Goal: Complete application form: Complete application form

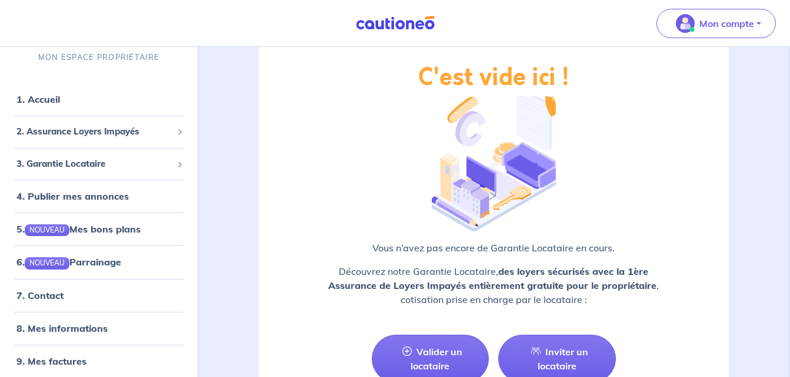
scroll to position [1499, 0]
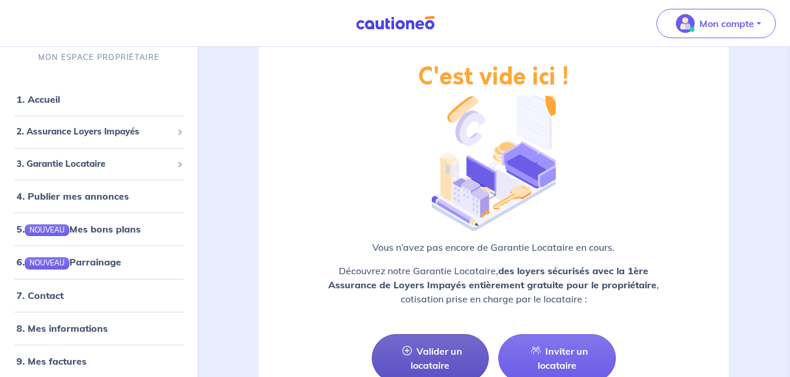
click at [450, 336] on link "Valider un locataire" at bounding box center [431, 359] width 118 height 48
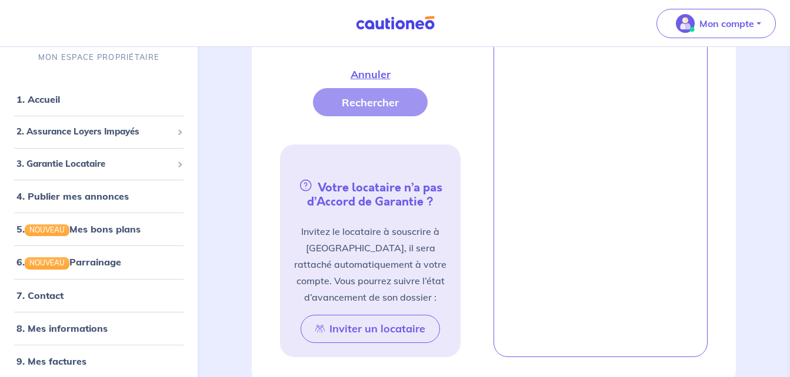
scroll to position [399, 0]
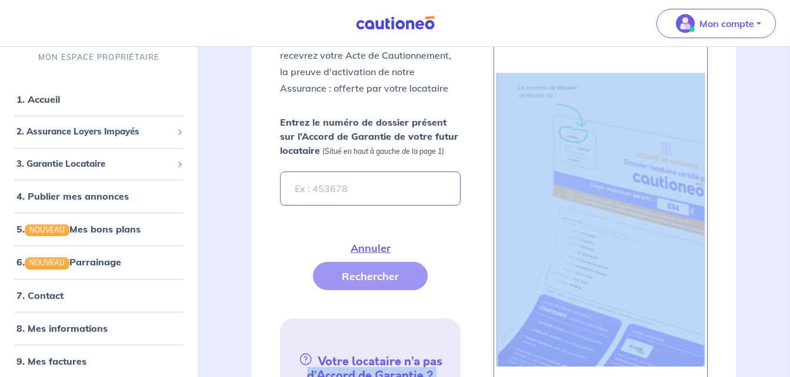
drag, startPoint x: 450, startPoint y: 336, endPoint x: 777, endPoint y: 222, distance: 346.2
click at [777, 222] on div "garantie locataire En Savoir + Valider un locataire Inviter un locataire Fermer…" at bounding box center [493, 234] width 583 height 1172
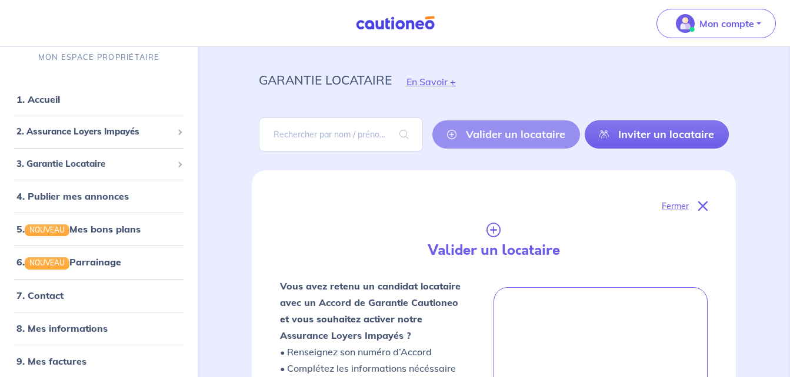
scroll to position [0, 0]
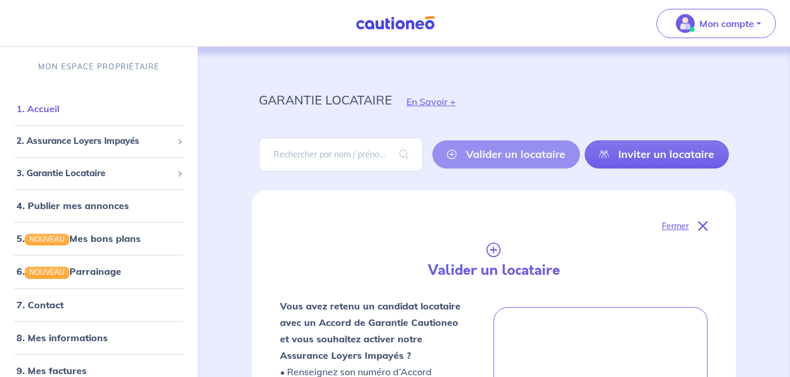
click at [58, 108] on link "1. Accueil" at bounding box center [37, 109] width 43 height 12
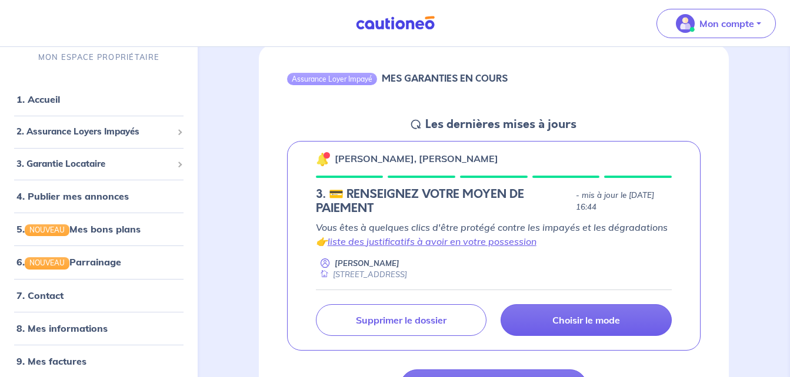
scroll to position [141, 0]
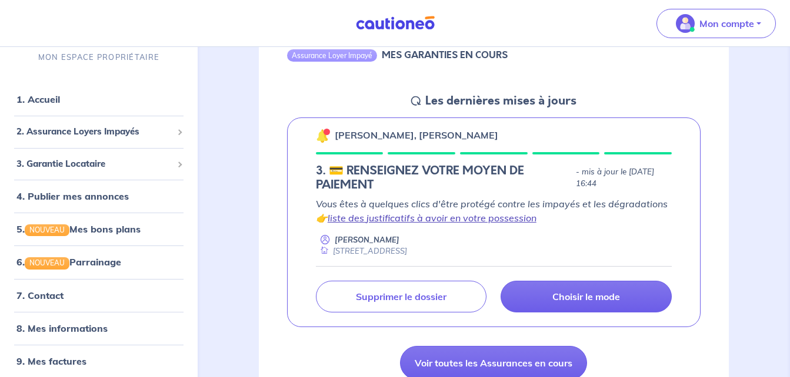
click at [504, 218] on link "liste des justificatifs à avoir en votre possession" at bounding box center [431, 218] width 209 height 12
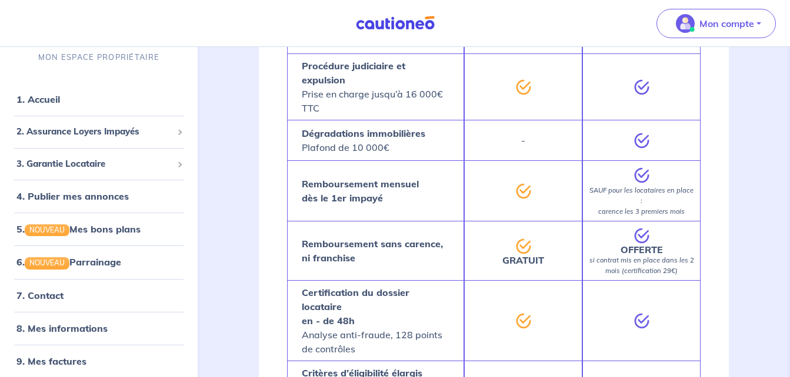
scroll to position [948, 0]
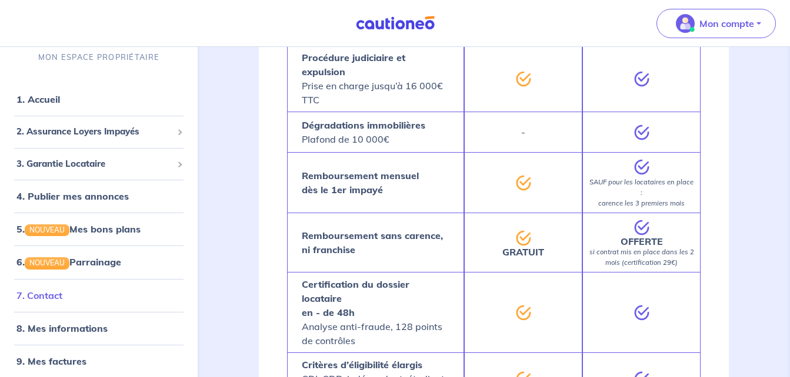
click at [62, 295] on link "7. Contact" at bounding box center [39, 296] width 46 height 12
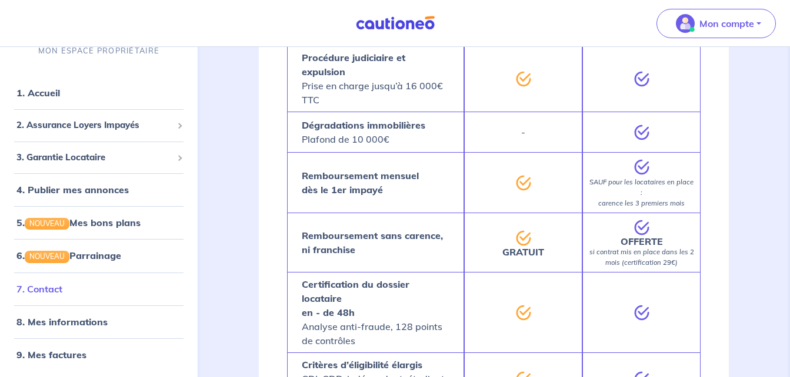
click at [62, 294] on link "7. Contact" at bounding box center [39, 289] width 46 height 12
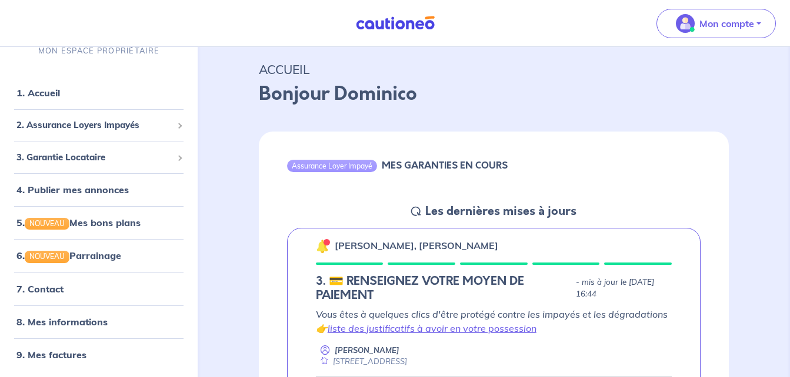
scroll to position [0, 0]
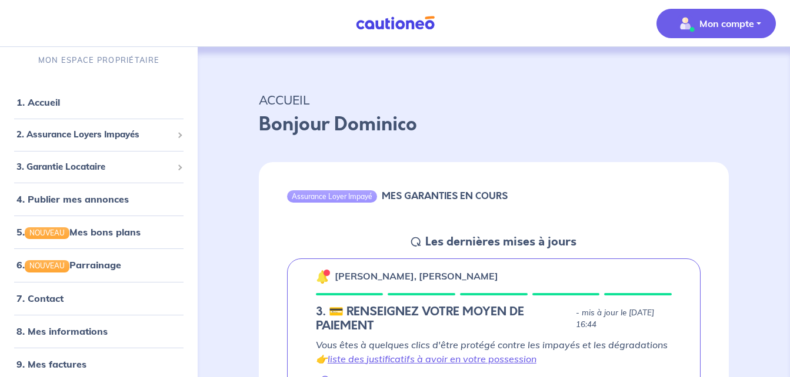
click at [727, 27] on p "Mon compte" at bounding box center [726, 23] width 55 height 14
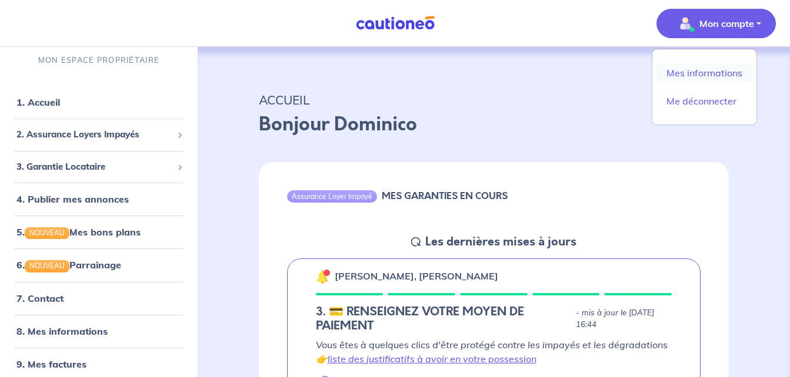
click at [698, 74] on link "Mes informations" at bounding box center [704, 72] width 95 height 19
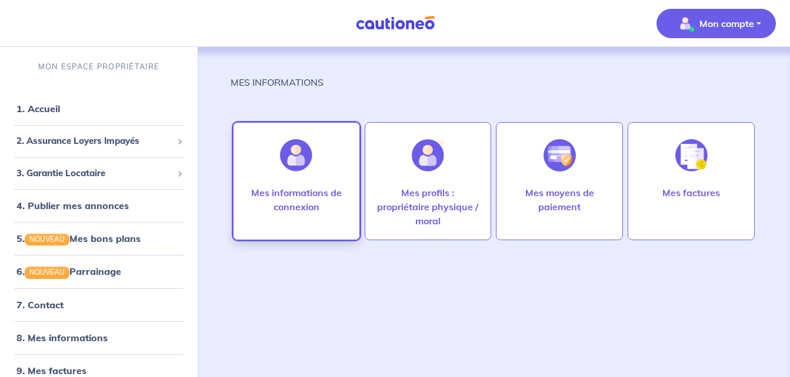
click at [304, 185] on div at bounding box center [295, 155] width 51 height 61
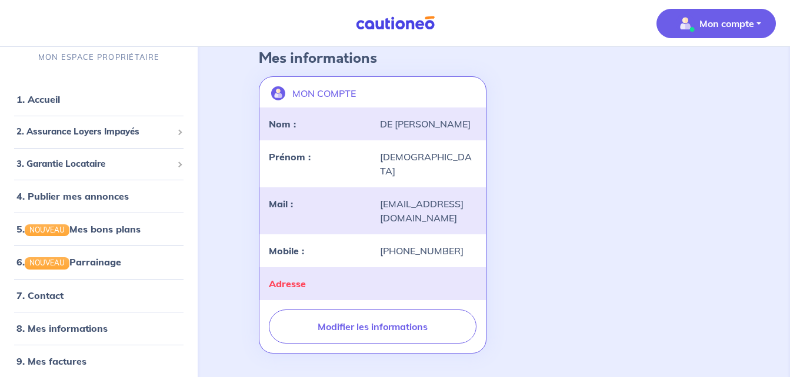
scroll to position [86, 0]
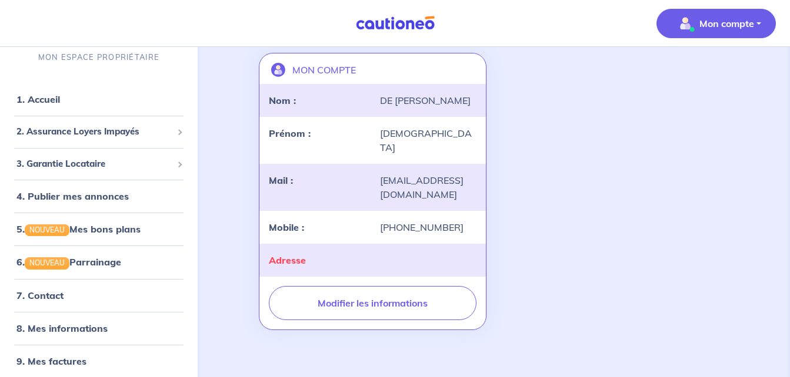
click at [702, 18] on p "Mon compte" at bounding box center [726, 23] width 55 height 14
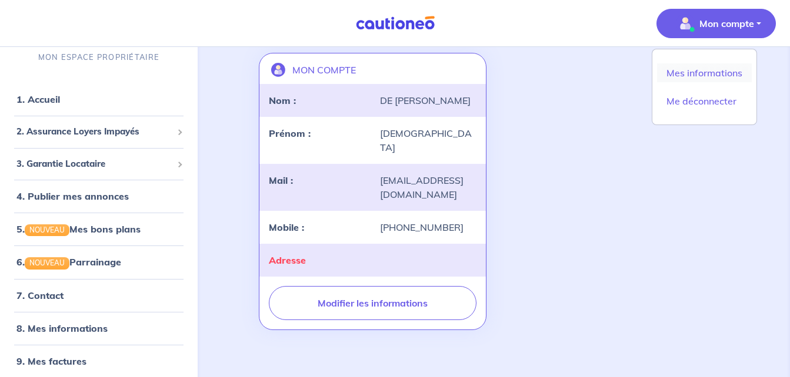
click at [685, 71] on link "Mes informations" at bounding box center [704, 72] width 95 height 19
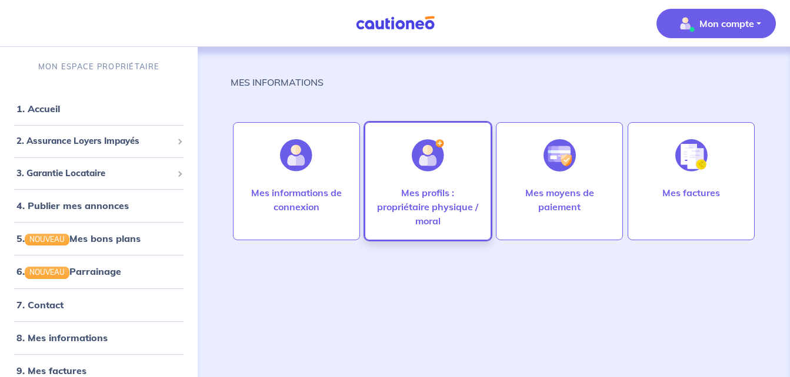
click at [407, 178] on div at bounding box center [427, 155] width 51 height 61
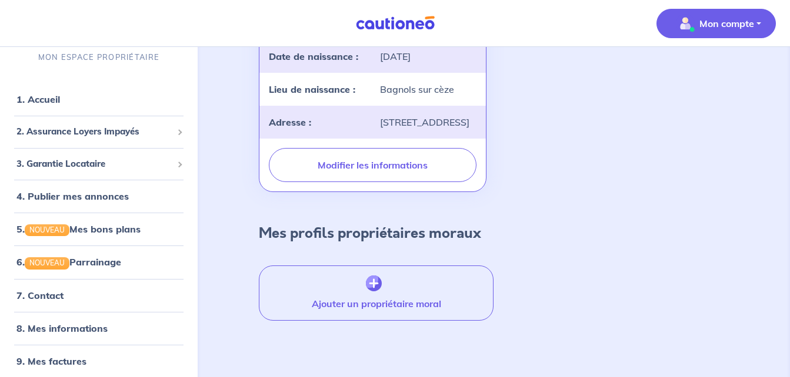
scroll to position [306, 0]
click at [714, 26] on p "Mon compte" at bounding box center [726, 23] width 55 height 14
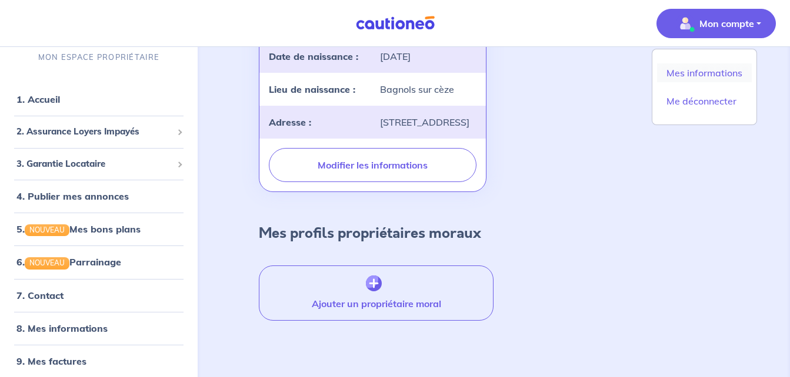
click at [703, 71] on link "Mes informations" at bounding box center [704, 72] width 95 height 19
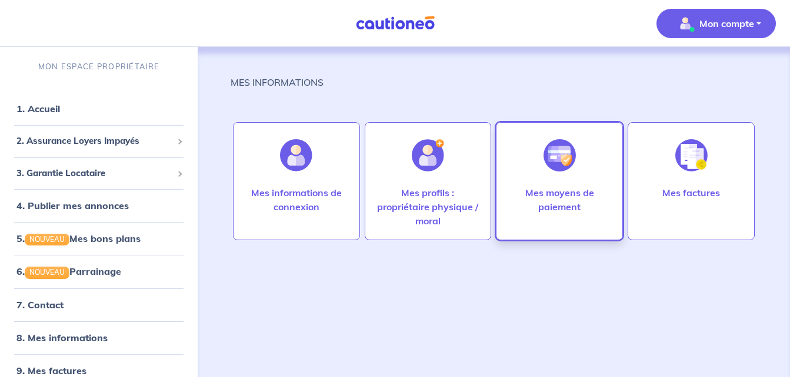
click at [563, 165] on img at bounding box center [559, 155] width 32 height 32
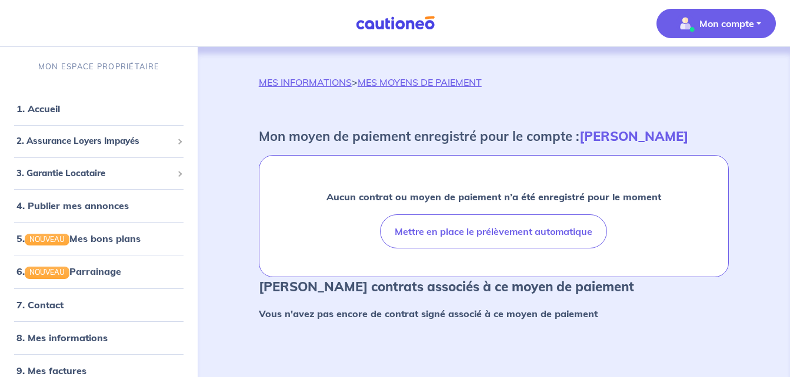
click at [563, 165] on div "Aucun contrat ou moyen de paiement n’a été enregistré pour le moment Mettre en …" at bounding box center [493, 216] width 469 height 121
click at [61, 305] on link "7. Contact" at bounding box center [39, 305] width 46 height 12
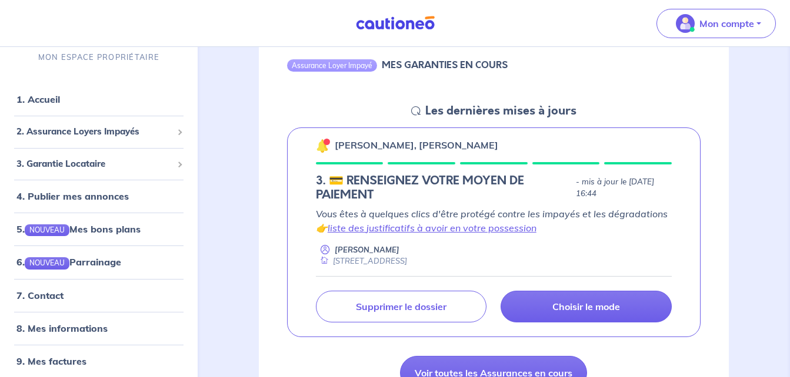
scroll to position [141, 0]
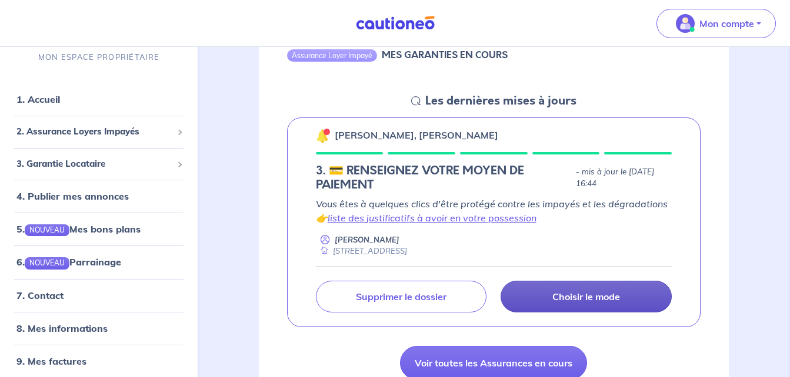
click at [610, 293] on p "Choisir le mode" at bounding box center [586, 297] width 68 height 12
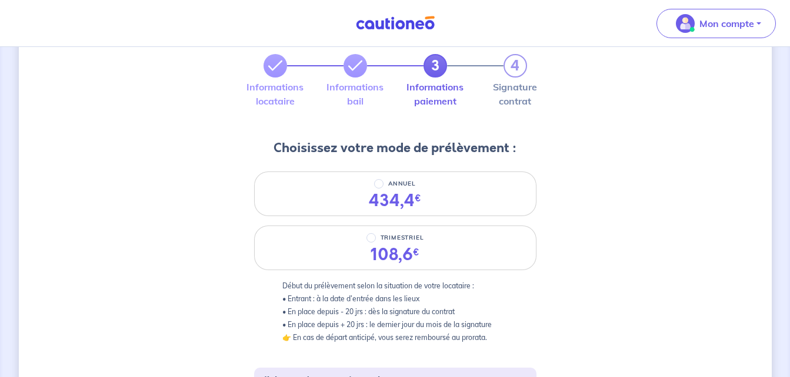
scroll to position [71, 0]
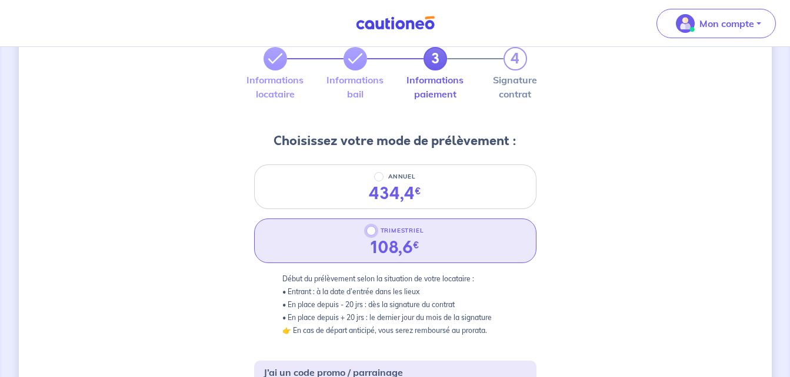
click at [371, 230] on input "TRIMESTRIEL" at bounding box center [370, 230] width 9 height 9
radio input "true"
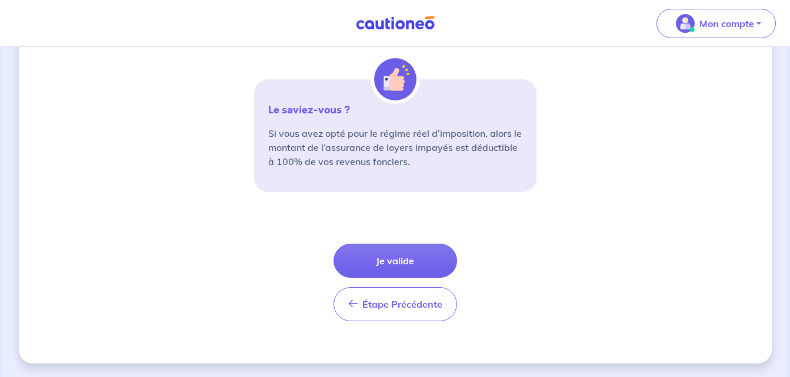
scroll to position [462, 0]
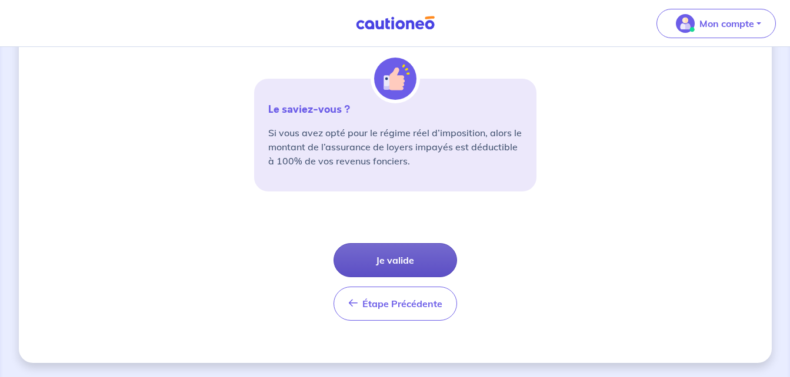
click at [414, 256] on button "Je valide" at bounding box center [394, 260] width 123 height 34
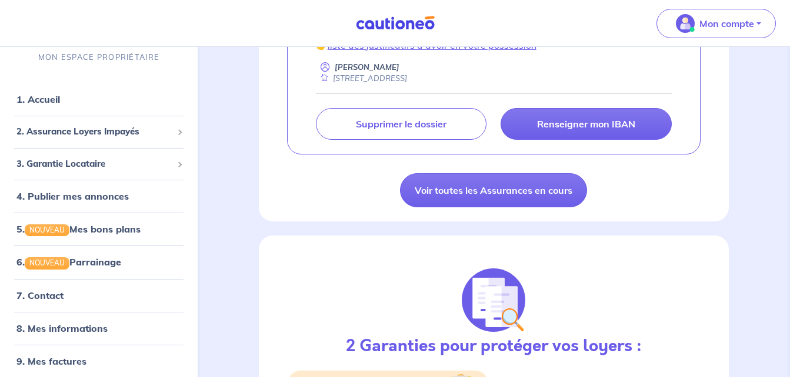
scroll to position [353, 0]
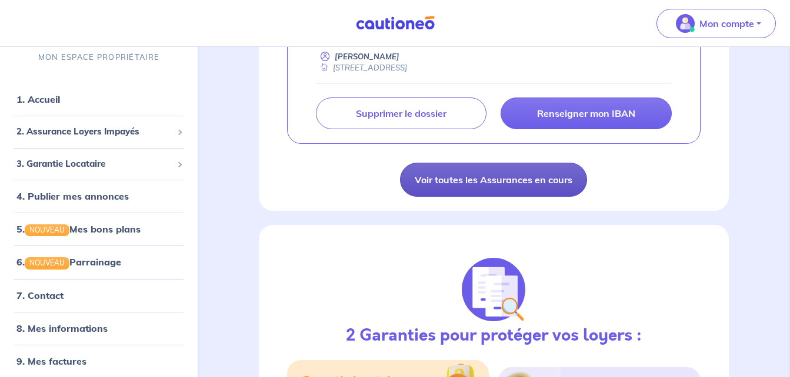
click at [544, 183] on link "Voir toutes les Assurances en cours" at bounding box center [493, 180] width 187 height 34
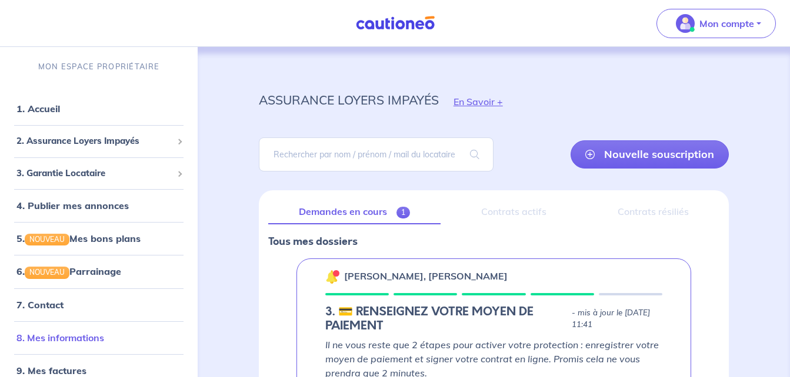
click at [50, 344] on link "8. Mes informations" at bounding box center [60, 338] width 88 height 12
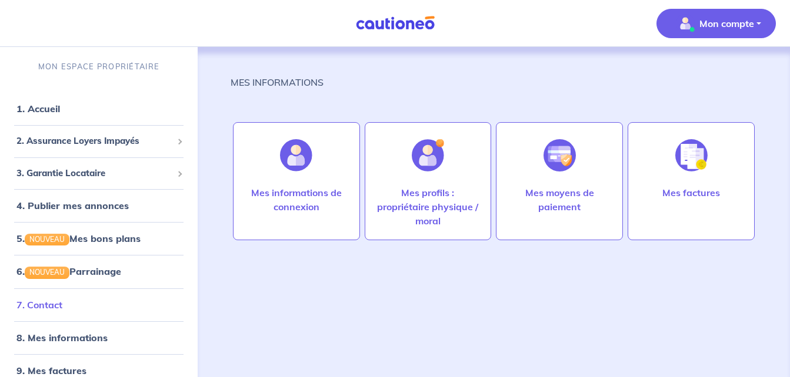
click at [54, 304] on link "7. Contact" at bounding box center [39, 305] width 46 height 12
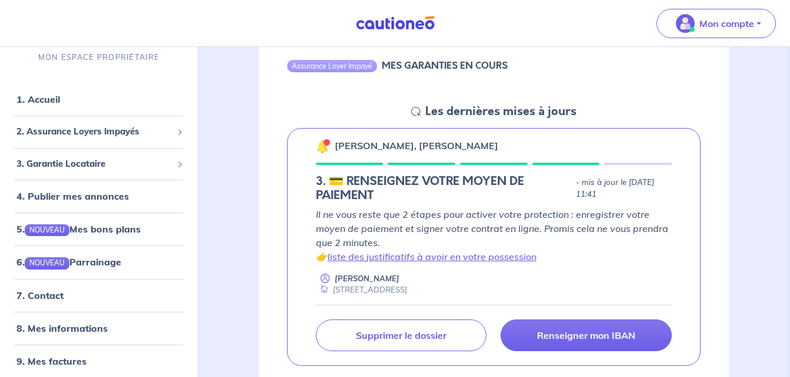
scroll to position [141, 0]
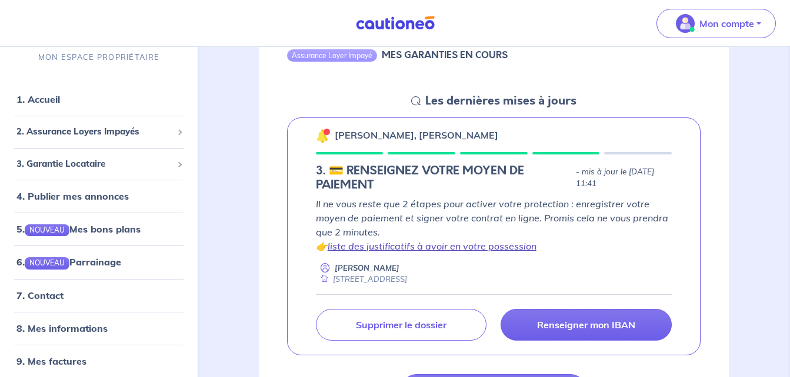
click at [525, 247] on link "liste des justificatifs à avoir en votre possession" at bounding box center [431, 246] width 209 height 12
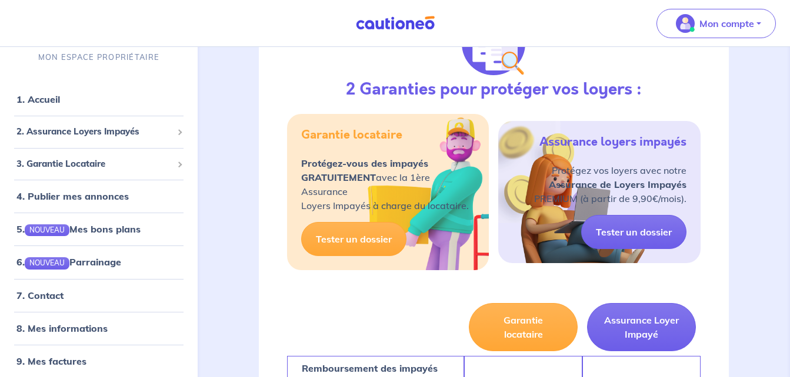
scroll to position [604, 0]
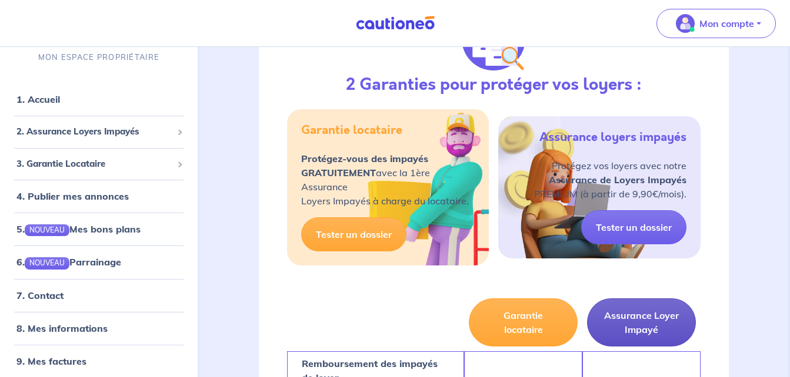
click at [650, 325] on button "Assurance Loyer Impayé" at bounding box center [641, 323] width 109 height 48
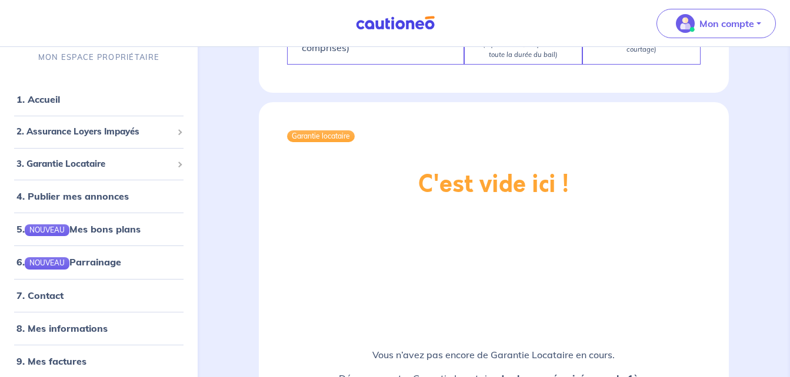
scroll to position [1420, 0]
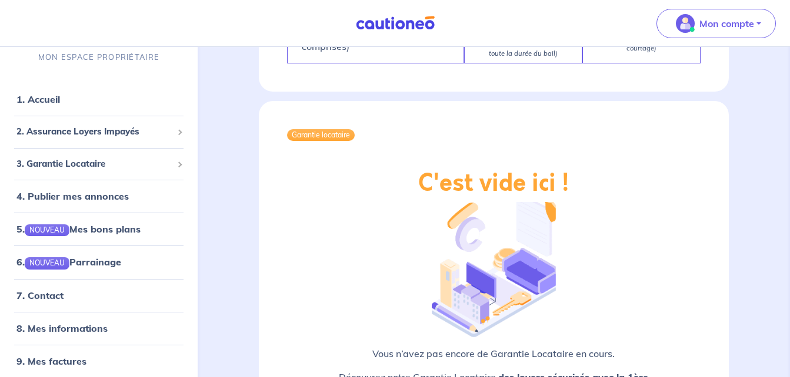
click at [518, 213] on img at bounding box center [493, 265] width 123 height 145
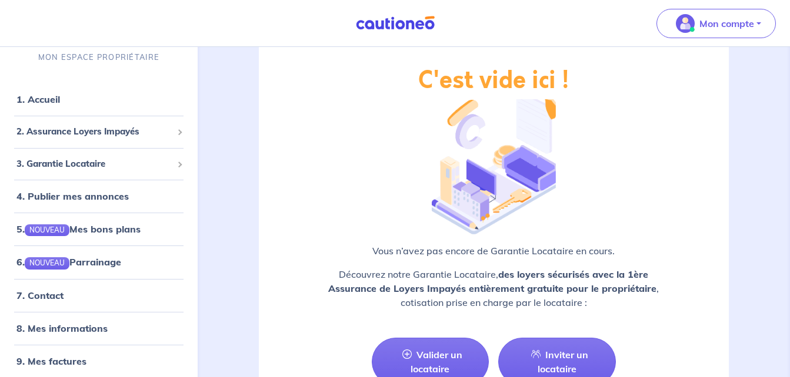
scroll to position [1538, 0]
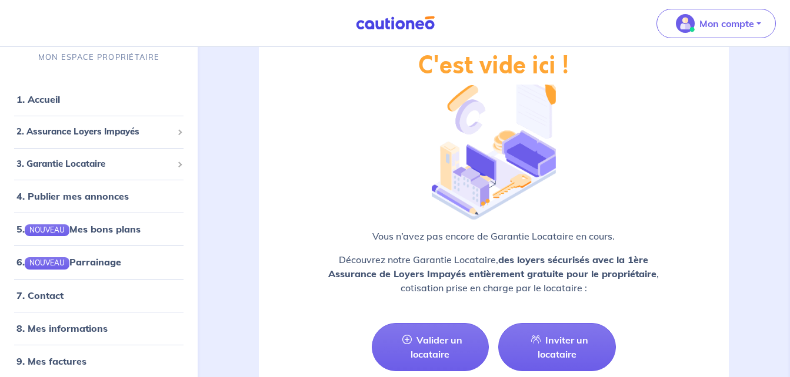
drag, startPoint x: 431, startPoint y: 325, endPoint x: 381, endPoint y: 238, distance: 100.3
click at [381, 238] on div "Vous n’avez pas encore de Garantie Locataire en cours. Découvrez notre Garantie…" at bounding box center [493, 266] width 413 height 75
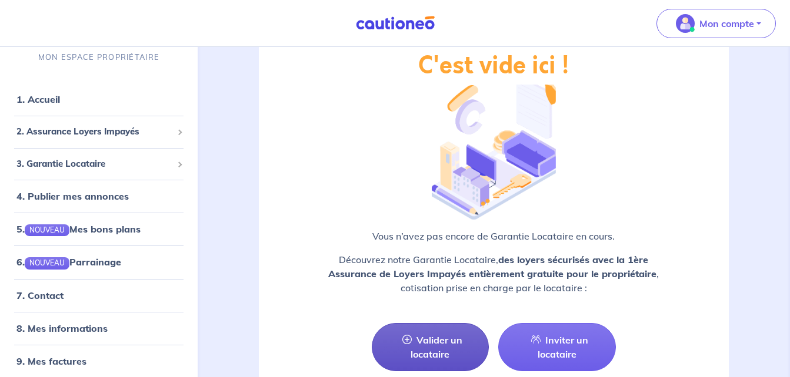
click at [409, 336] on link "Valider un locataire" at bounding box center [431, 347] width 118 height 48
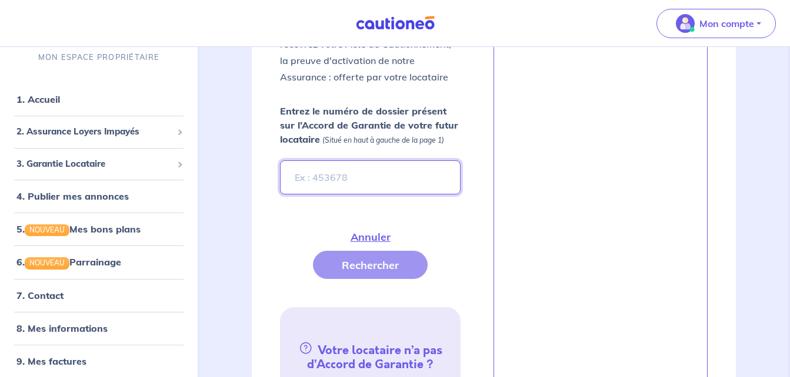
scroll to position [399, 0]
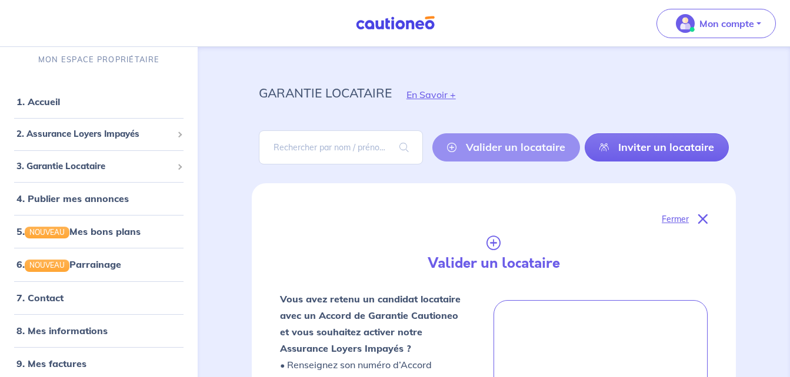
scroll to position [0, 0]
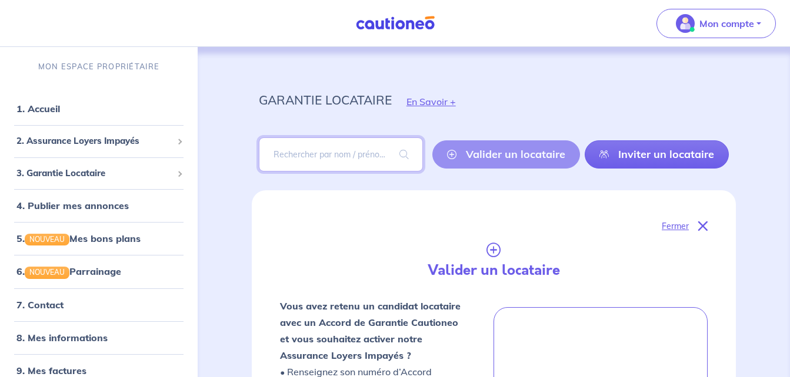
click at [367, 153] on input "search" at bounding box center [341, 155] width 164 height 34
type input "ferrand emmanuelle"
click at [409, 153] on span at bounding box center [404, 154] width 38 height 33
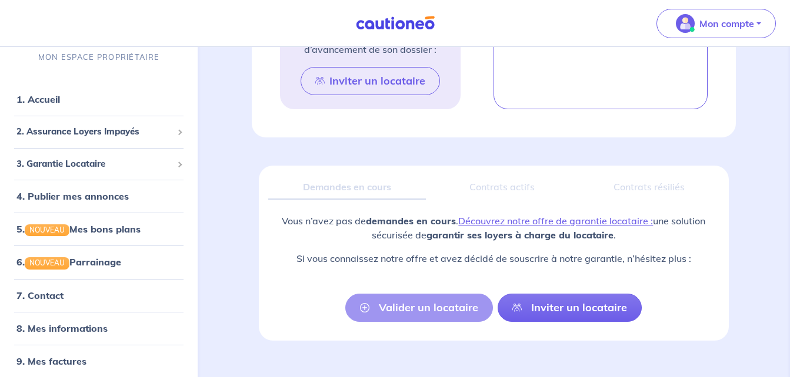
scroll to position [841, 0]
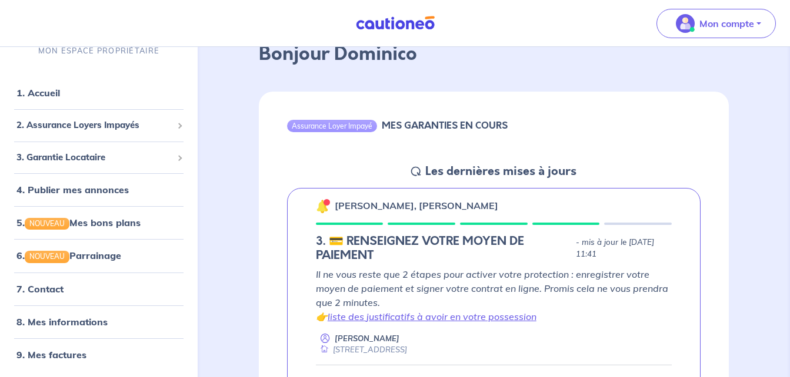
scroll to position [94, 0]
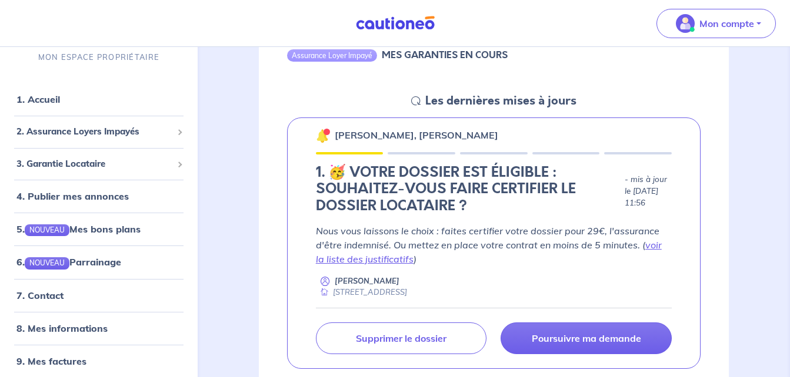
scroll to position [165, 0]
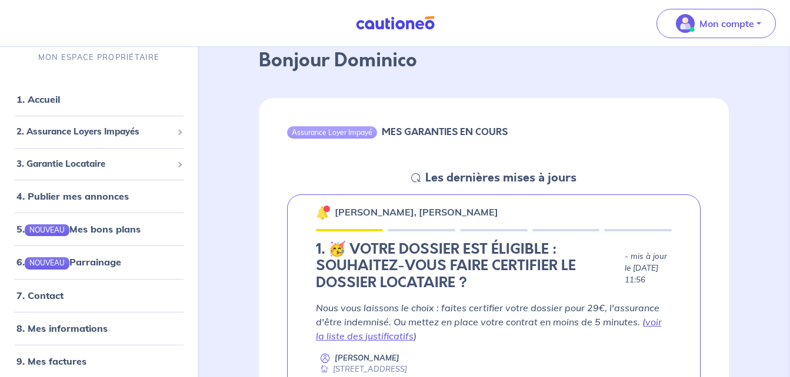
scroll to position [71, 0]
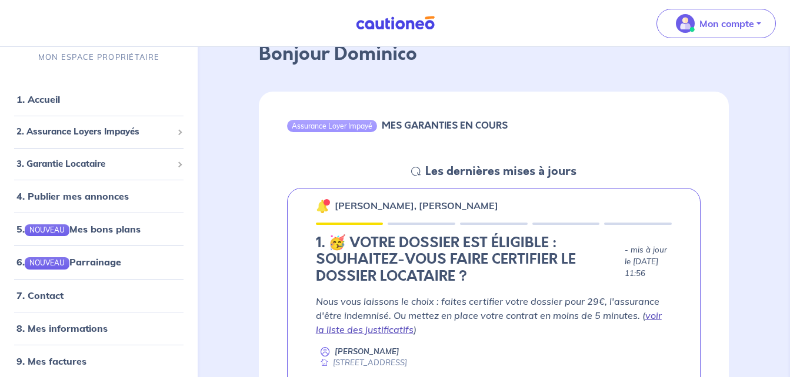
click at [654, 318] on link "voir la liste des justificatifs" at bounding box center [489, 323] width 346 height 26
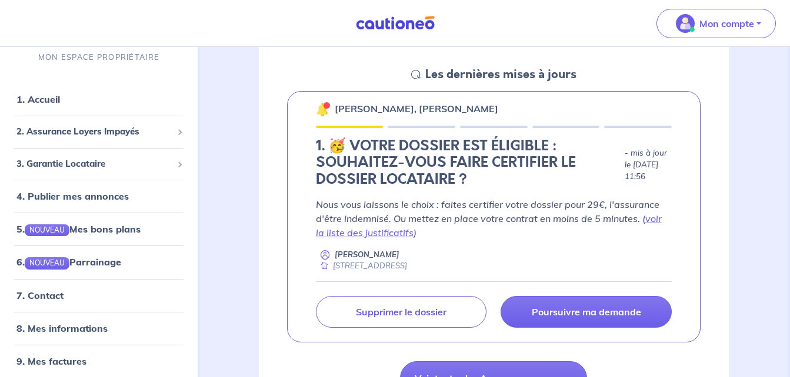
scroll to position [188, 0]
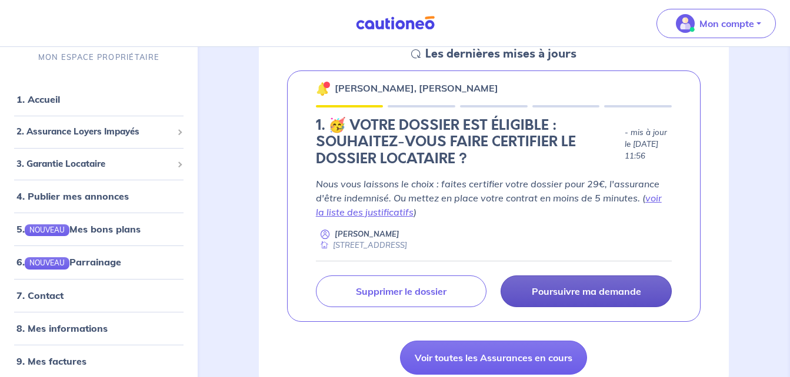
click at [615, 287] on p "Poursuivre ma demande" at bounding box center [585, 292] width 109 height 12
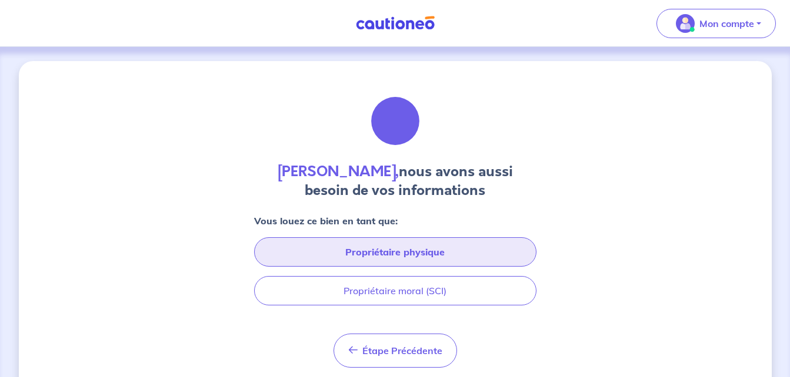
click at [440, 253] on button "Propriétaire physique" at bounding box center [395, 252] width 282 height 29
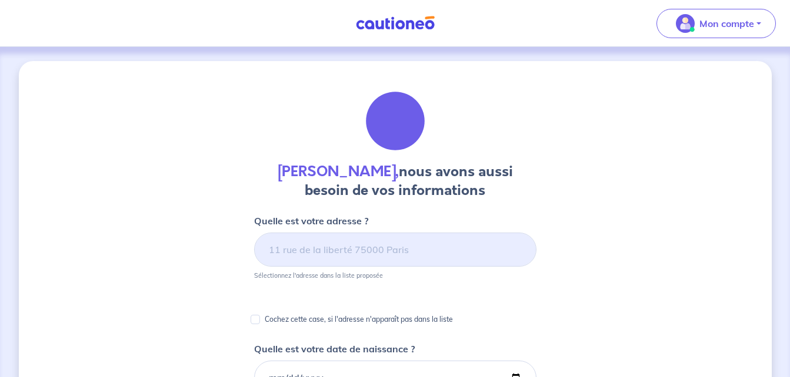
select select "FR"
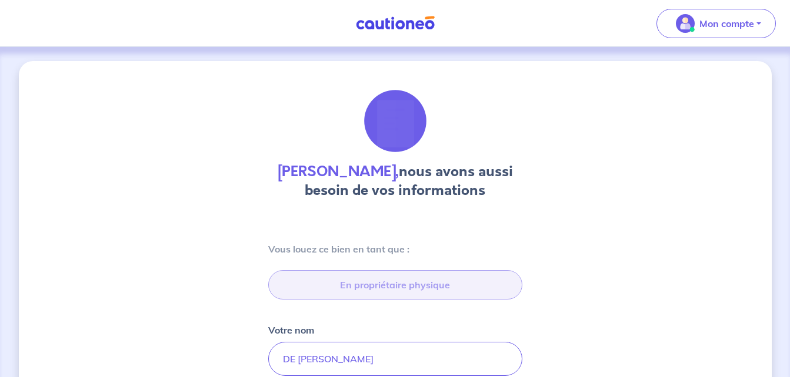
type input "6 Route d'Avignon, 30290 Saint-Victor-la-Coste"
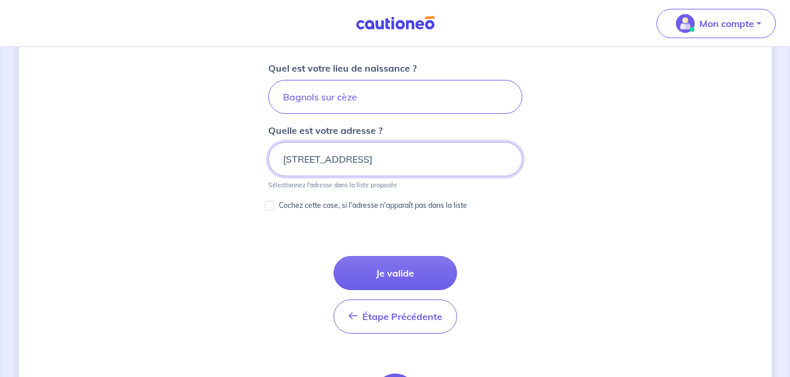
scroll to position [608, 0]
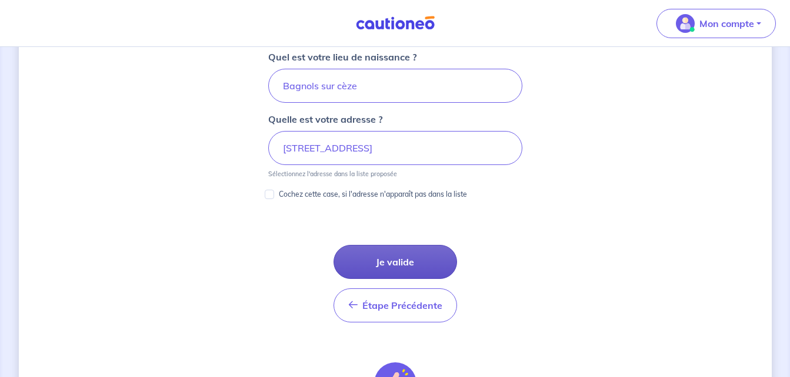
click at [430, 257] on button "Je valide" at bounding box center [394, 262] width 123 height 34
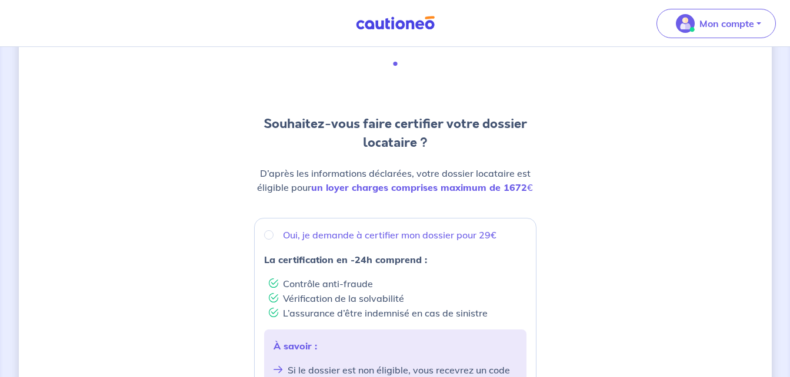
scroll to position [71, 0]
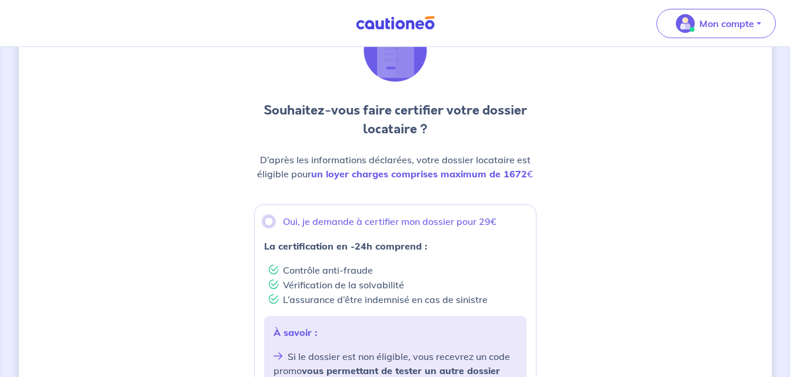
click at [269, 219] on input "Oui, je demande à certifier mon dossier pour 29€" at bounding box center [268, 221] width 9 height 9
radio input "true"
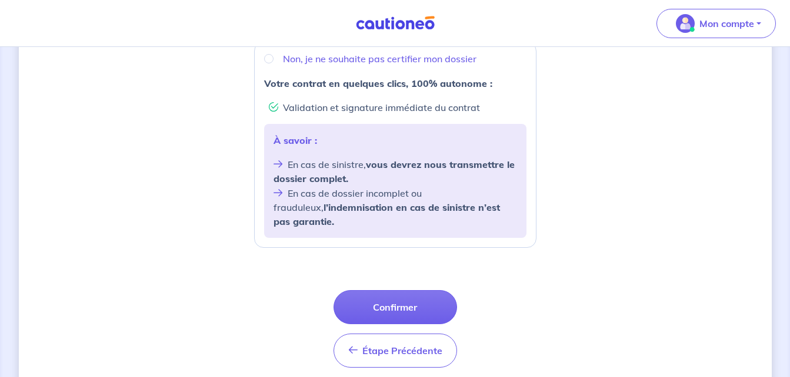
scroll to position [470, 0]
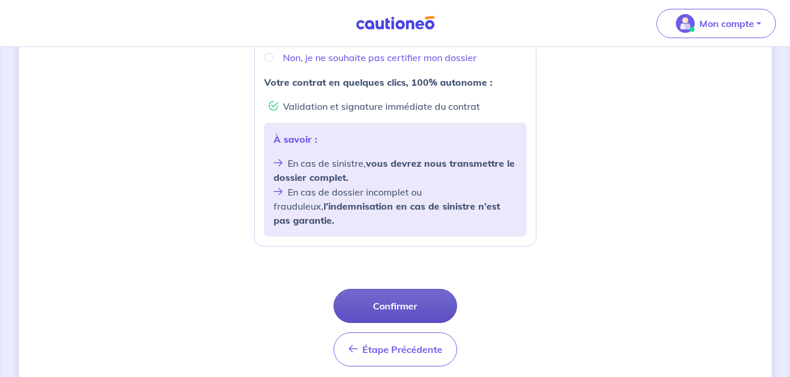
click at [394, 289] on button "Confirmer" at bounding box center [394, 306] width 123 height 34
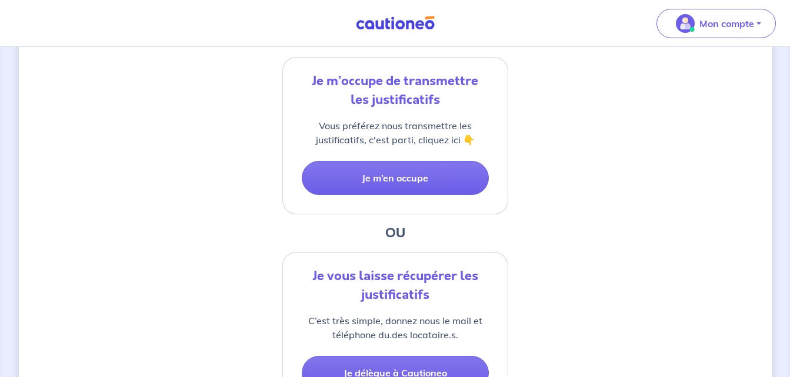
scroll to position [282, 0]
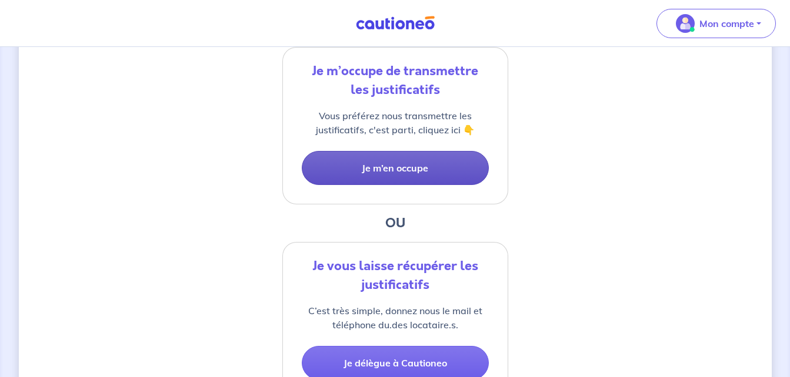
click at [429, 169] on button "Je m’en occupe" at bounding box center [395, 168] width 187 height 34
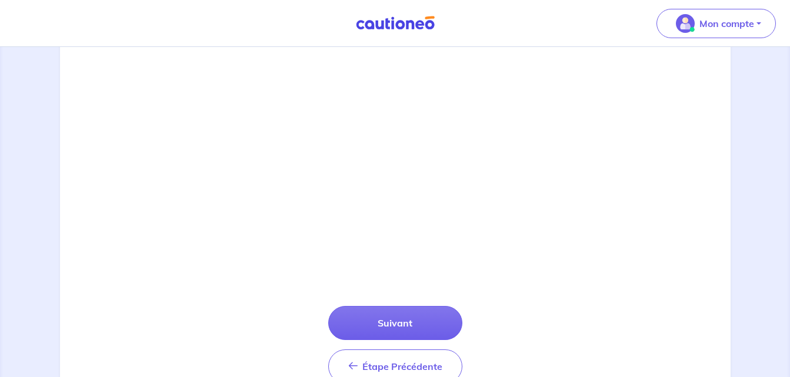
scroll to position [392, 0]
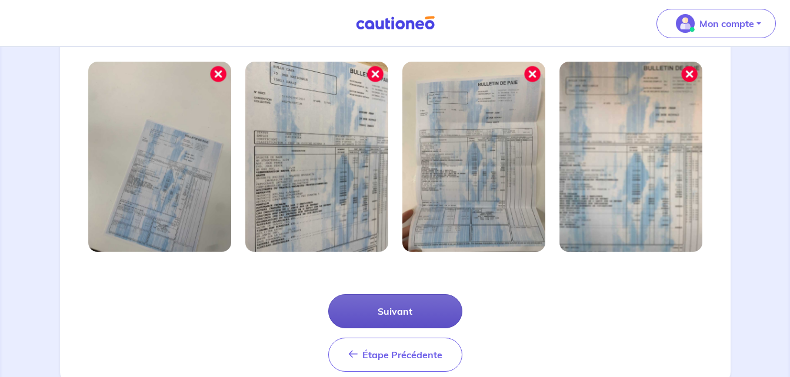
click at [423, 309] on button "Suivant" at bounding box center [395, 312] width 134 height 34
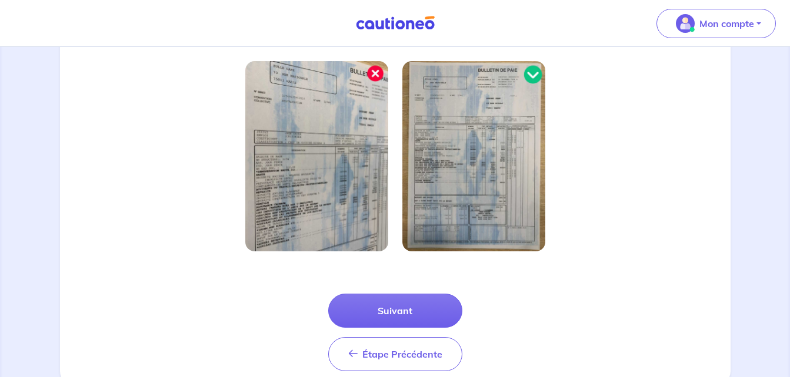
scroll to position [353, 0]
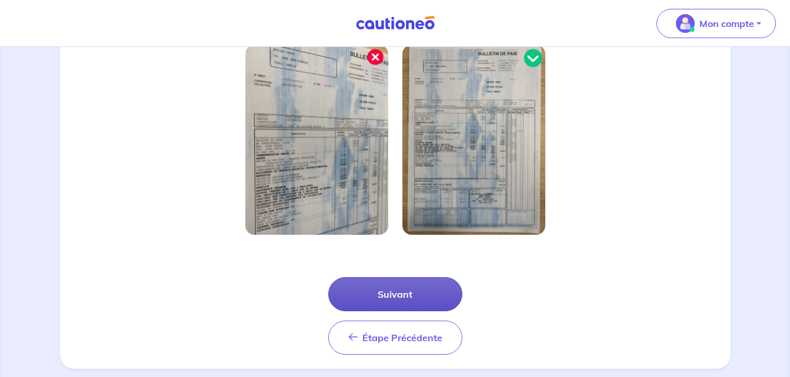
click at [422, 295] on button "Suivant" at bounding box center [395, 294] width 134 height 34
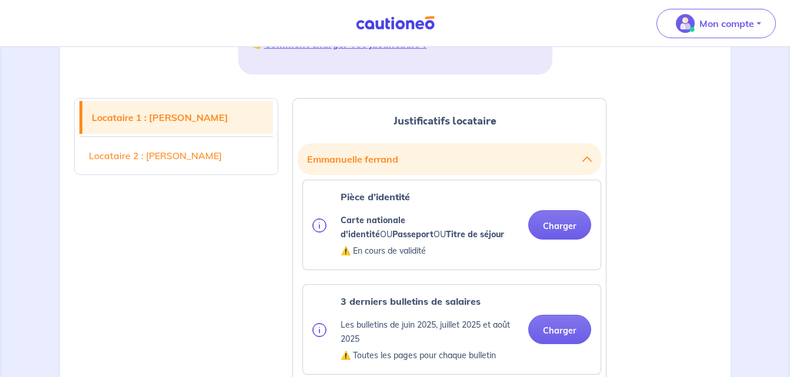
scroll to position [259, 0]
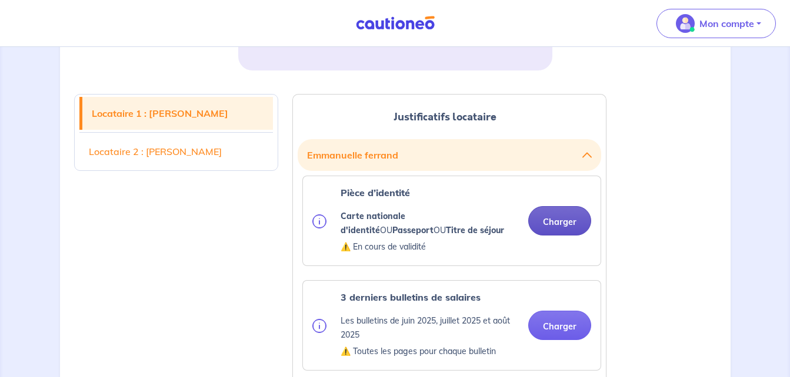
click at [569, 221] on button "Charger" at bounding box center [559, 220] width 63 height 29
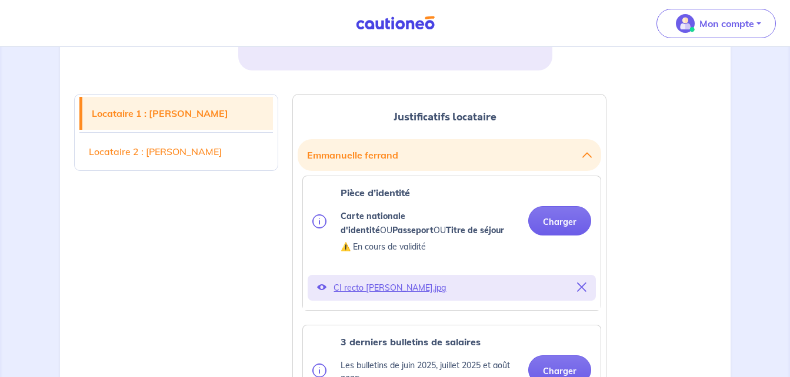
click at [346, 350] on div "3 derniers bulletins de salaires Les bulletins de juin 2025, juillet 2025 et ao…" at bounding box center [429, 370] width 178 height 71
click at [561, 220] on button "Charger" at bounding box center [559, 220] width 63 height 29
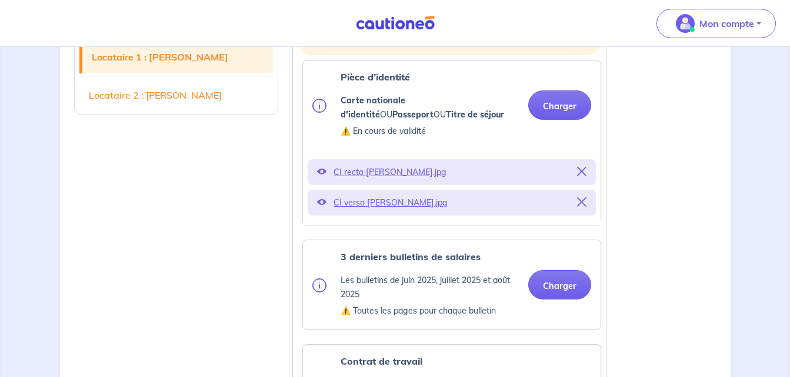
scroll to position [376, 0]
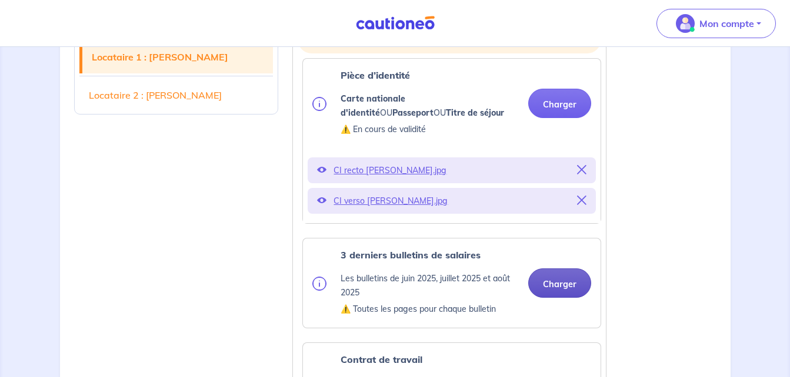
click at [571, 282] on button "Charger" at bounding box center [559, 283] width 63 height 29
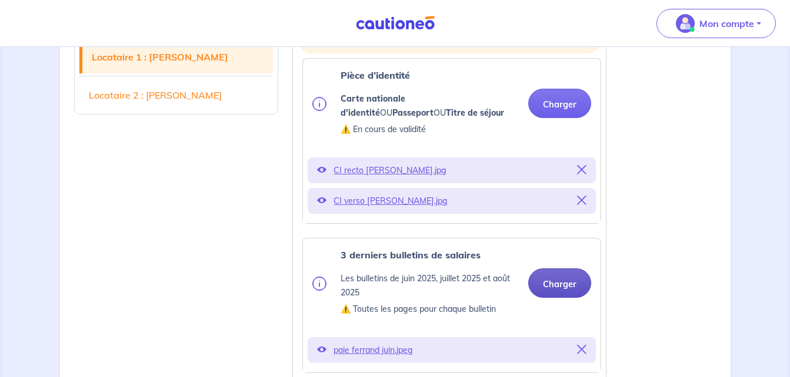
click at [563, 278] on button "Charger" at bounding box center [559, 283] width 63 height 29
click at [555, 283] on button "Charger" at bounding box center [559, 283] width 63 height 29
click at [569, 286] on button "Charger" at bounding box center [559, 283] width 63 height 29
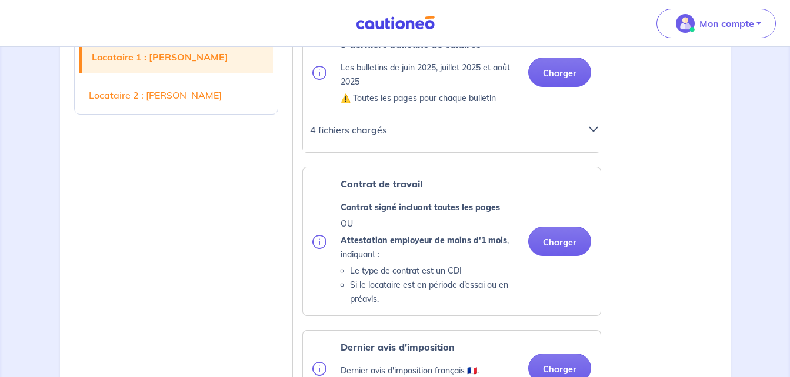
scroll to position [588, 0]
click at [568, 240] on button "Charger" at bounding box center [559, 240] width 63 height 29
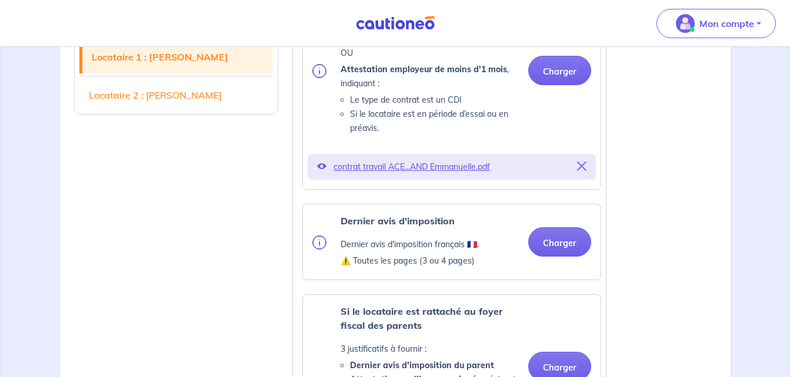
scroll to position [776, 0]
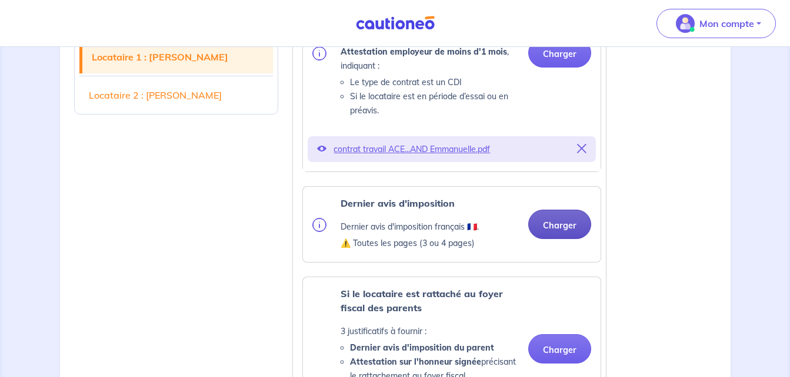
click at [566, 222] on button "Charger" at bounding box center [559, 224] width 63 height 29
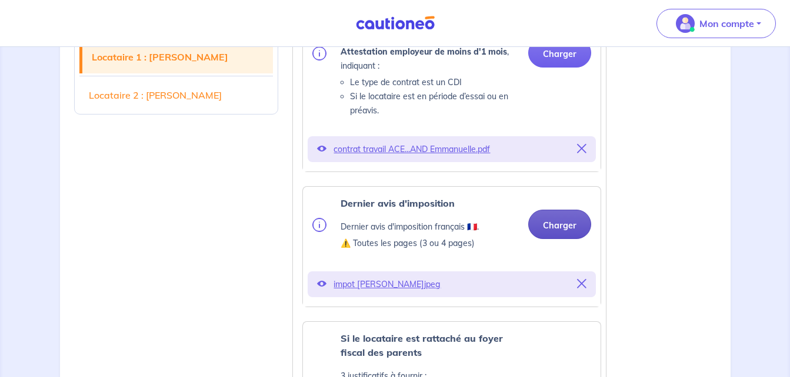
click at [561, 222] on button "Charger" at bounding box center [559, 224] width 63 height 29
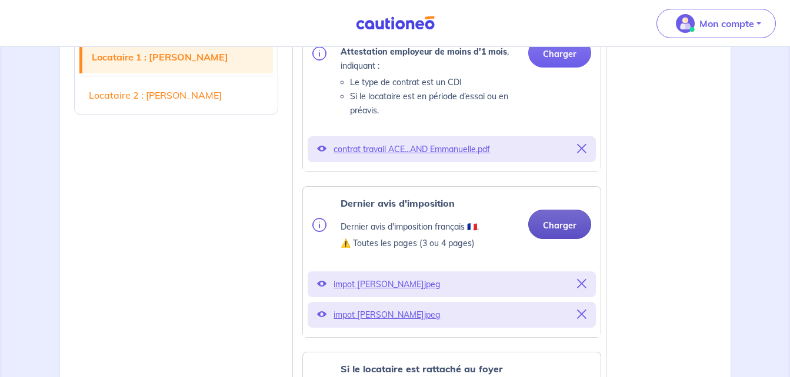
click at [557, 228] on button "Charger" at bounding box center [559, 224] width 63 height 29
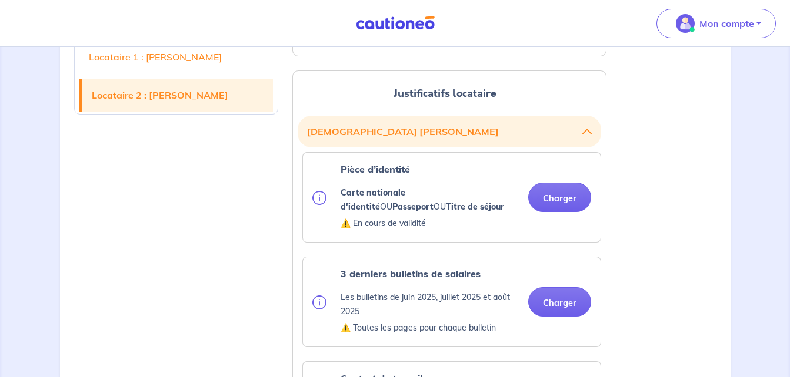
scroll to position [1552, 0]
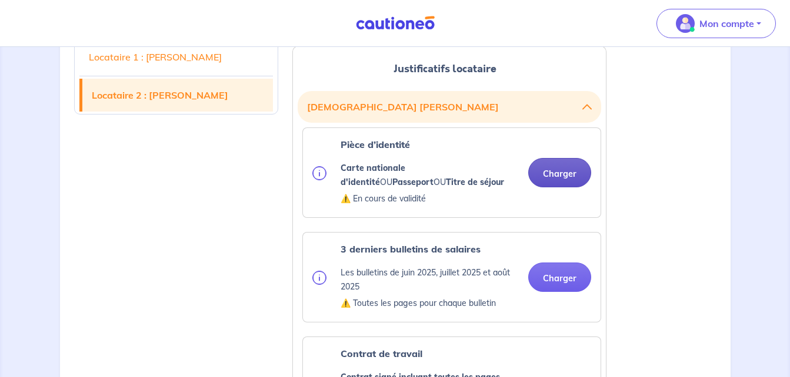
click at [569, 172] on button "Charger" at bounding box center [559, 172] width 63 height 29
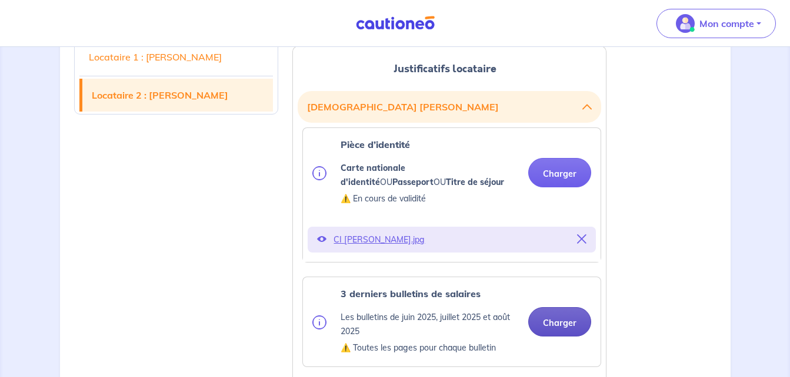
click at [562, 321] on button "Charger" at bounding box center [559, 321] width 63 height 29
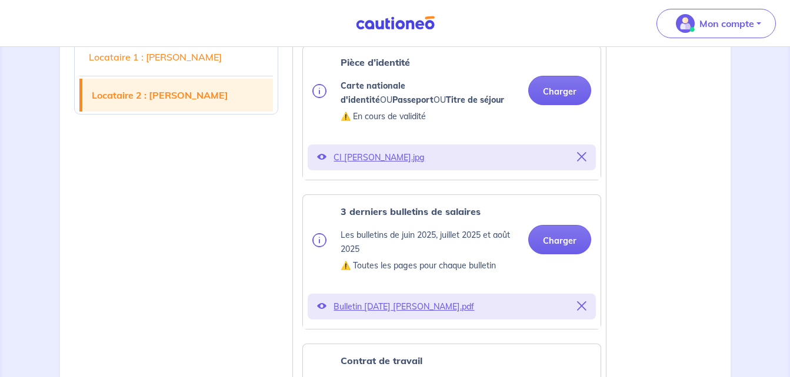
scroll to position [1646, 0]
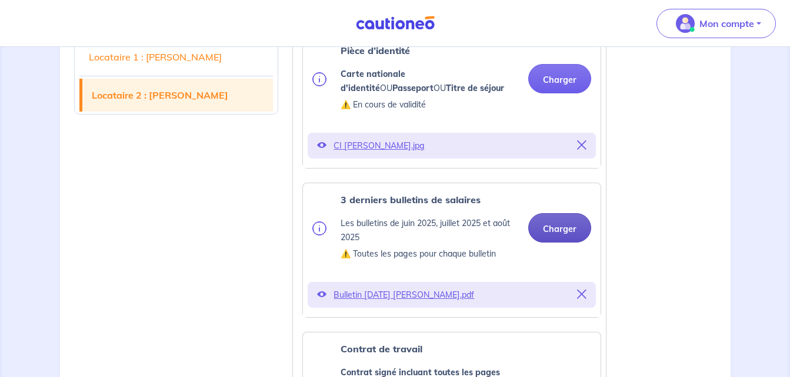
click at [572, 228] on button "Charger" at bounding box center [559, 227] width 63 height 29
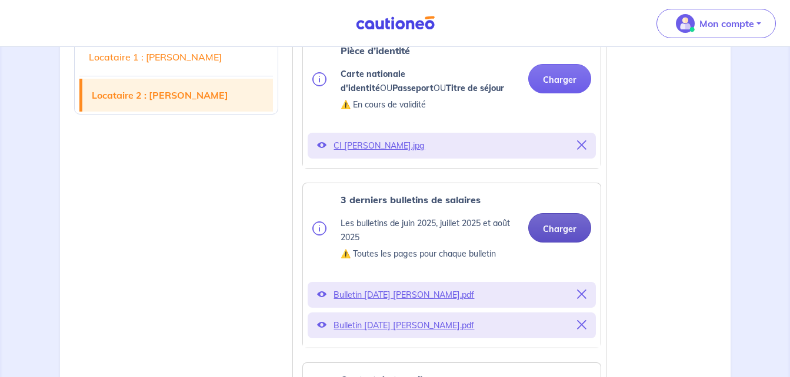
click at [560, 231] on button "Charger" at bounding box center [559, 227] width 63 height 29
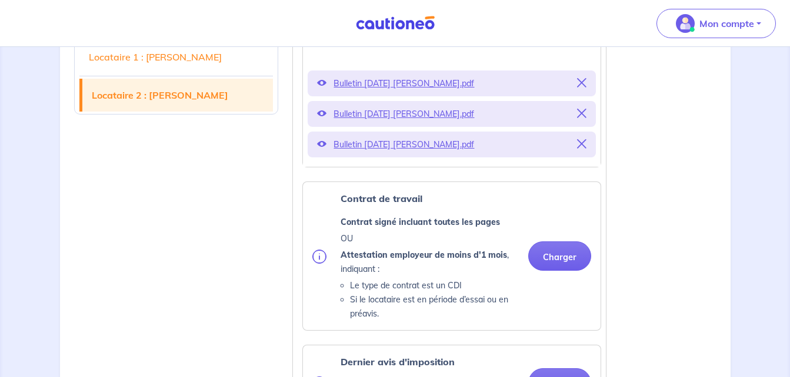
scroll to position [1881, 0]
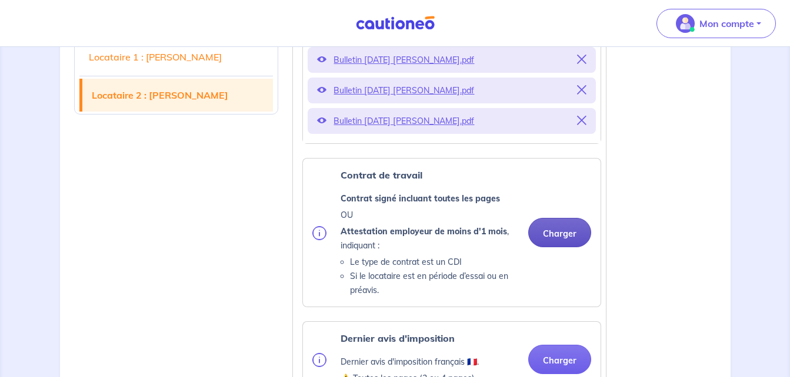
click at [569, 233] on button "Charger" at bounding box center [559, 232] width 63 height 29
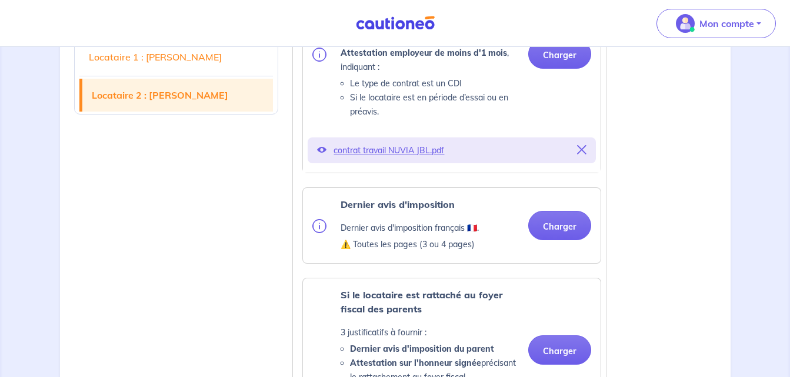
scroll to position [2077, 0]
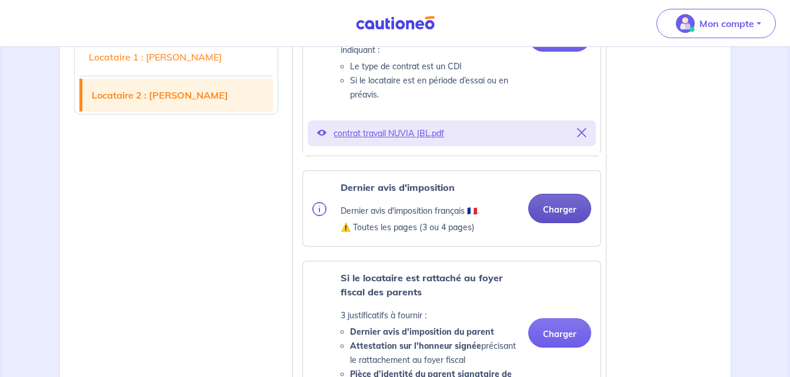
click at [556, 209] on button "Charger" at bounding box center [559, 208] width 63 height 29
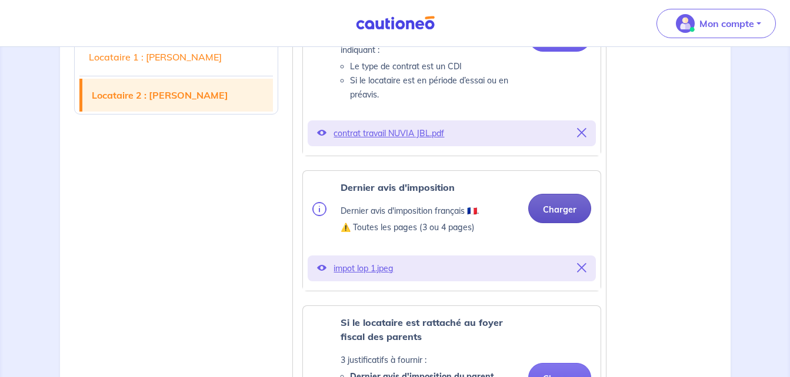
click at [563, 210] on button "Charger" at bounding box center [559, 208] width 63 height 29
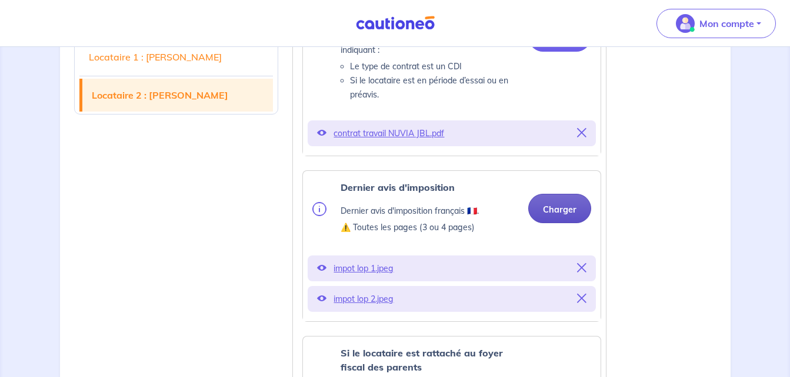
click at [555, 212] on button "Charger" at bounding box center [559, 208] width 63 height 29
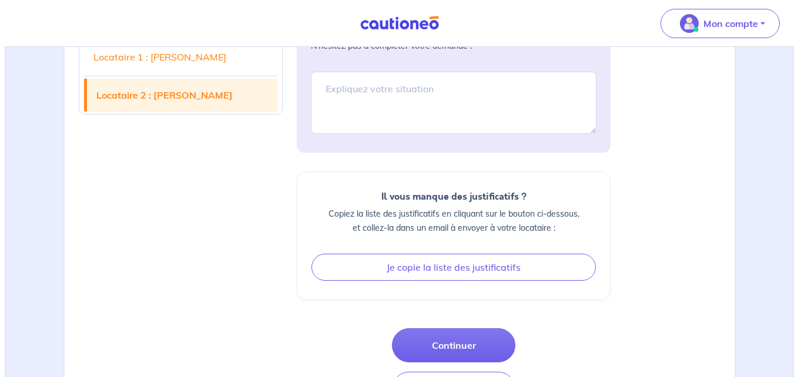
scroll to position [2924, 0]
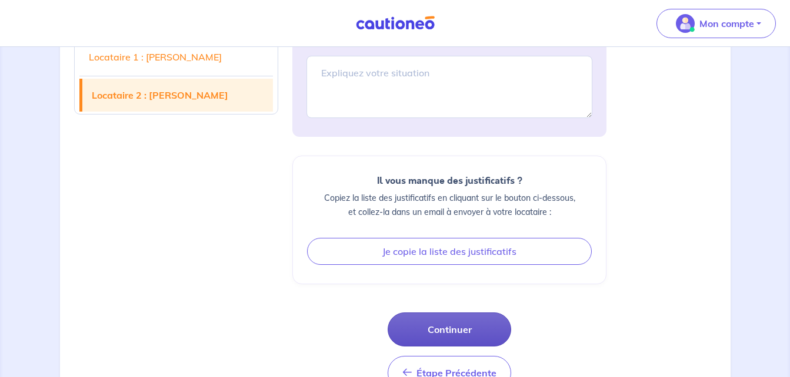
click at [489, 327] on button "Continuer" at bounding box center [448, 330] width 123 height 34
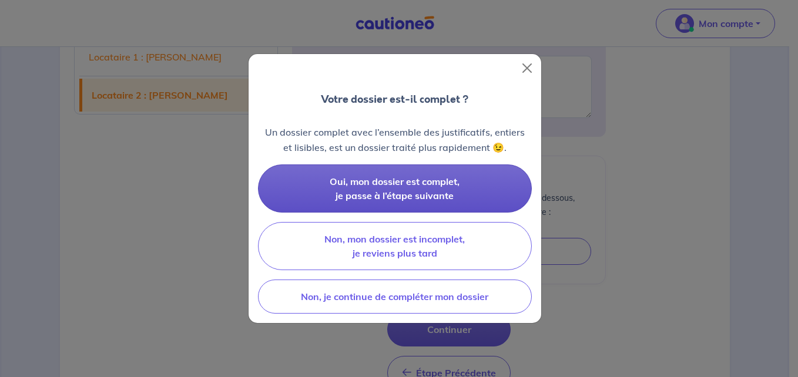
click at [415, 180] on span "Oui, mon dossier est complet, je passe à l’étape suivante" at bounding box center [395, 189] width 130 height 26
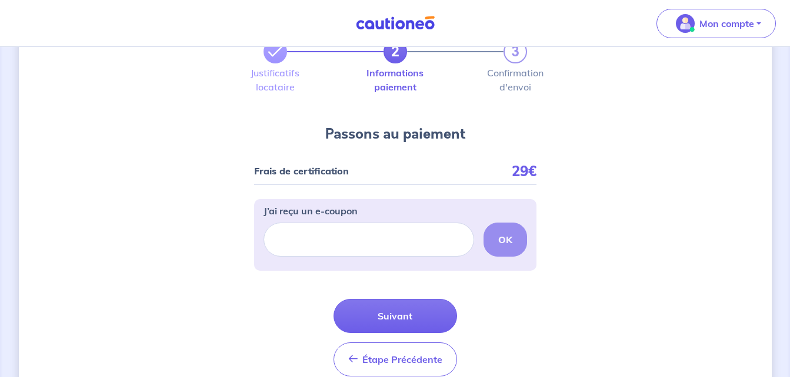
scroll to position [94, 0]
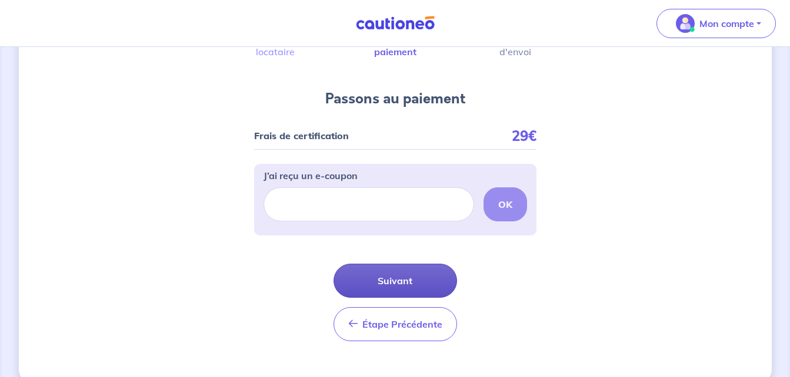
click at [409, 276] on button "Suivant" at bounding box center [394, 281] width 123 height 34
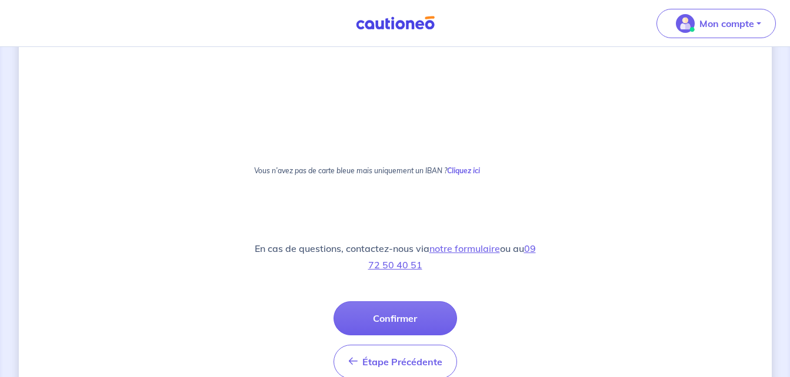
scroll to position [687, 0]
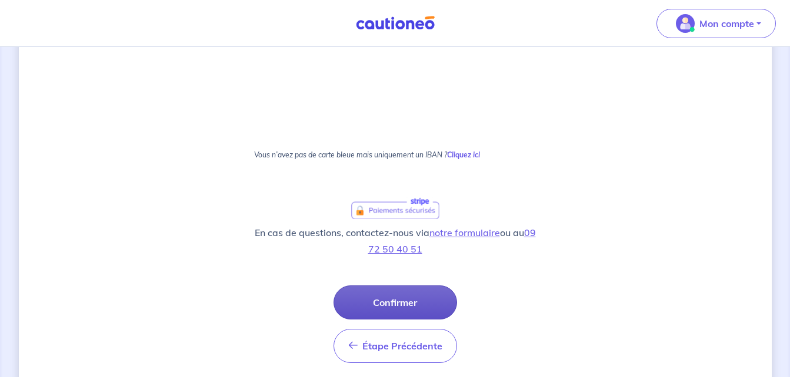
click at [416, 299] on button "Confirmer" at bounding box center [394, 303] width 123 height 34
